Goal: Information Seeking & Learning: Learn about a topic

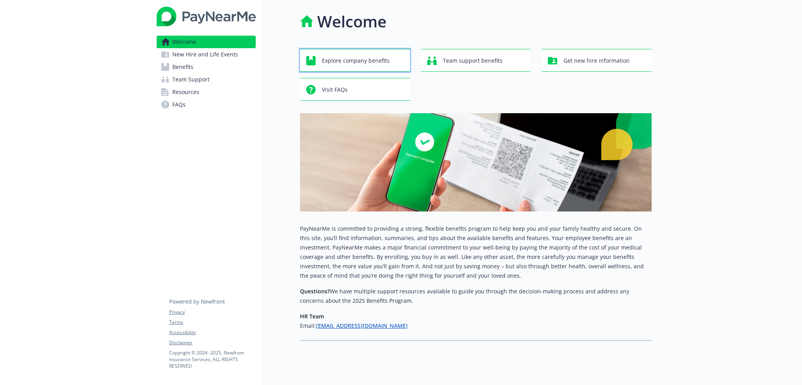
click at [357, 57] on span "Explore company benefits" at bounding box center [356, 60] width 68 height 15
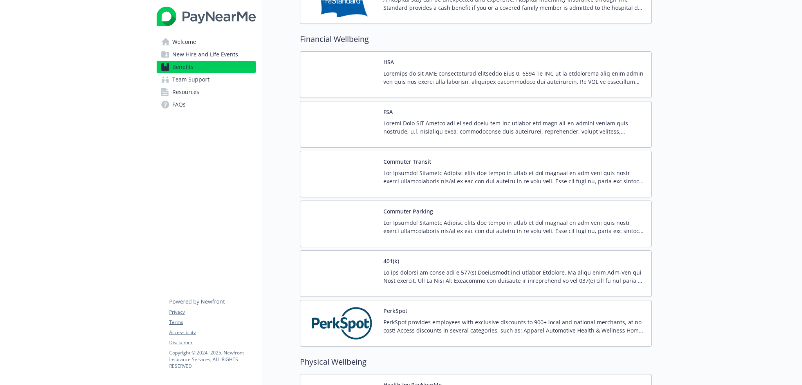
scroll to position [1214, 0]
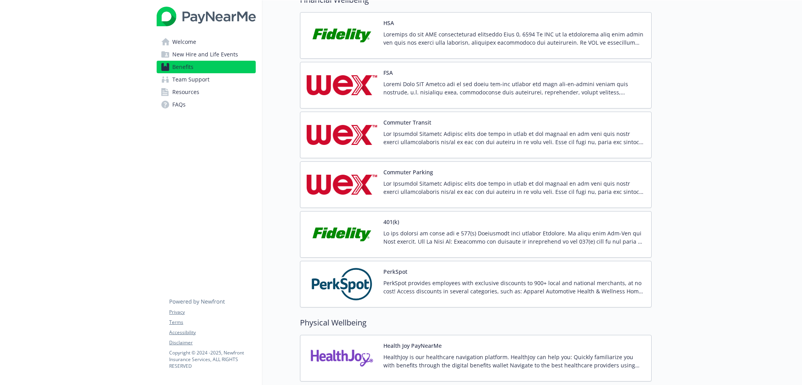
click at [387, 222] on div "401(k)" at bounding box center [515, 234] width 262 height 33
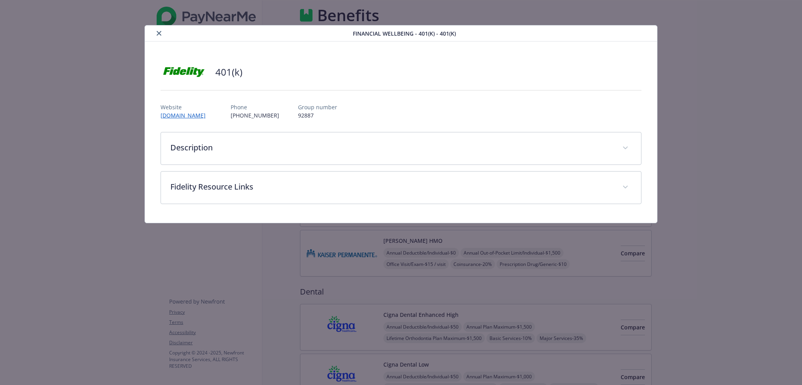
scroll to position [1214, 0]
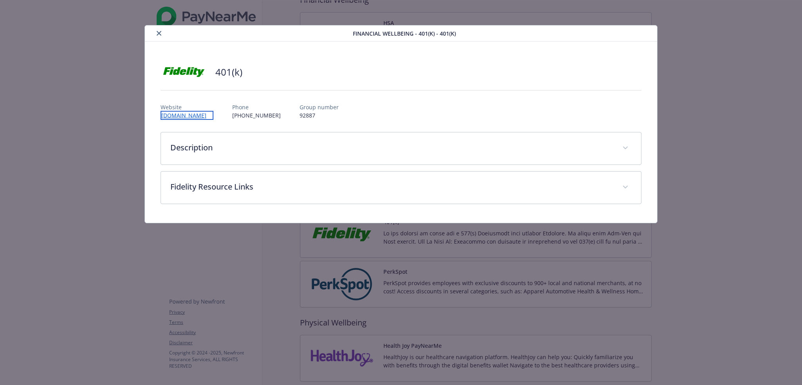
click at [190, 114] on link "www.401k.com" at bounding box center [187, 115] width 53 height 9
